Goal: Task Accomplishment & Management: Manage account settings

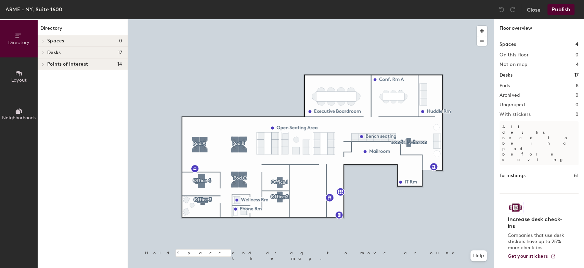
click at [203, 19] on div at bounding box center [311, 19] width 366 height 0
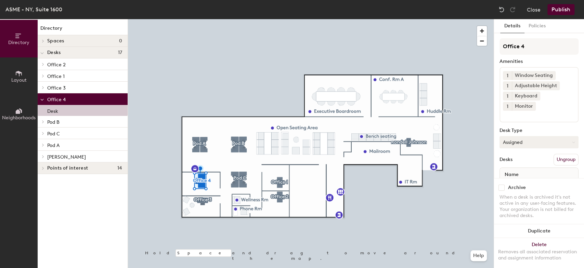
click at [572, 143] on icon at bounding box center [573, 142] width 3 height 3
click at [515, 181] on div "Hoteled" at bounding box center [534, 184] width 68 height 10
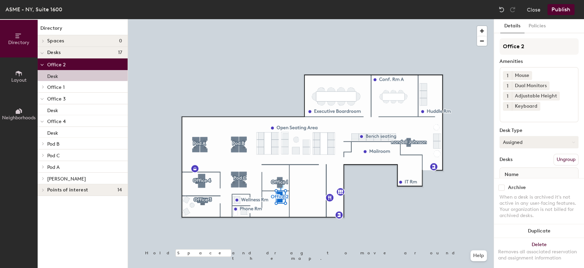
click at [566, 143] on button "Assigned" at bounding box center [539, 142] width 79 height 12
click at [522, 183] on div "Hoteled" at bounding box center [534, 184] width 68 height 10
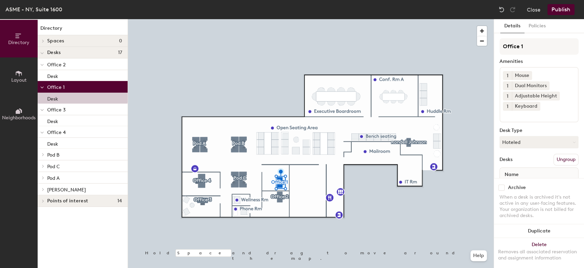
click at [562, 8] on button "Publish" at bounding box center [561, 9] width 27 height 11
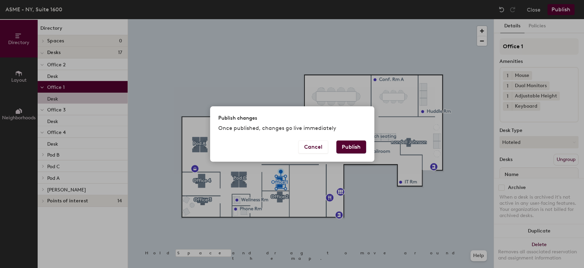
click at [358, 147] on button "Publish" at bounding box center [352, 147] width 30 height 13
